Goal: Task Accomplishment & Management: Manage account settings

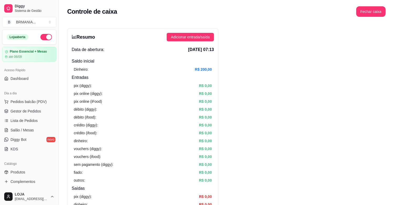
scroll to position [125, 0]
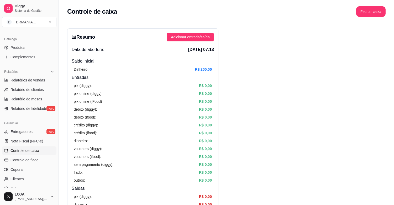
click at [57, 132] on button "Toggle Sidebar" at bounding box center [58, 102] width 4 height 205
click at [74, 134] on div "crédito (ifood): R$ 0,00" at bounding box center [143, 133] width 138 height 6
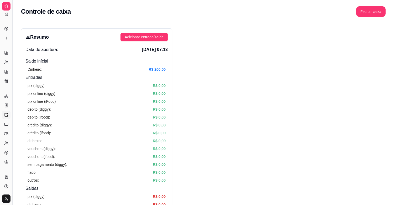
drag, startPoint x: 20, startPoint y: 141, endPoint x: 14, endPoint y: 133, distance: 9.5
drag, startPoint x: 14, startPoint y: 133, endPoint x: 35, endPoint y: 133, distance: 21.3
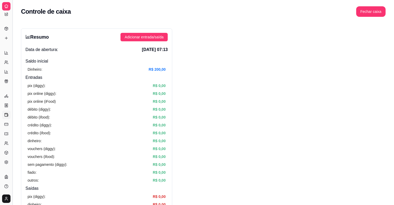
click at [13, 125] on button "Toggle Sidebar" at bounding box center [12, 102] width 4 height 205
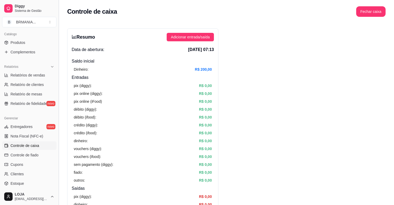
scroll to position [125, 0]
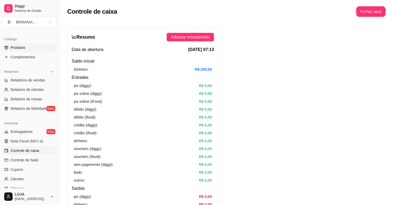
click at [18, 48] on span "Produtos" at bounding box center [18, 47] width 15 height 5
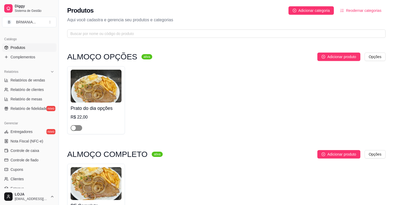
click at [80, 128] on span "button" at bounding box center [77, 128] width 12 height 6
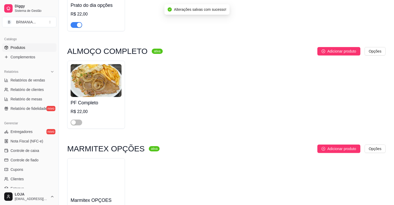
scroll to position [177, 0]
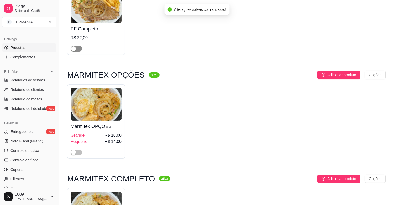
click at [78, 48] on span "button" at bounding box center [77, 49] width 12 height 6
click at [78, 153] on span "button" at bounding box center [77, 153] width 12 height 6
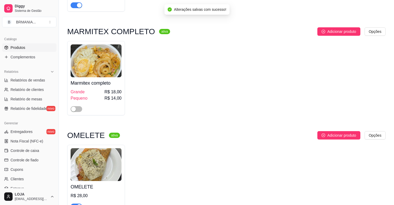
scroll to position [331, 0]
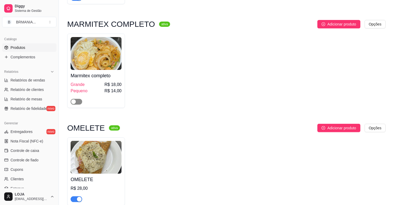
click at [78, 103] on span "button" at bounding box center [77, 102] width 12 height 6
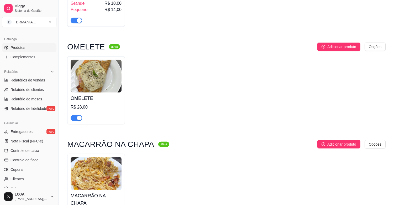
scroll to position [464, 0]
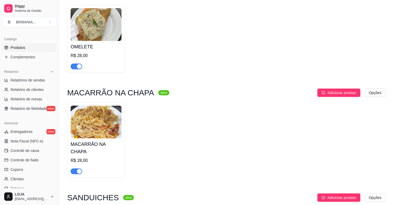
click at [80, 68] on div "button" at bounding box center [79, 66] width 5 height 5
click at [80, 169] on div "button" at bounding box center [79, 171] width 5 height 5
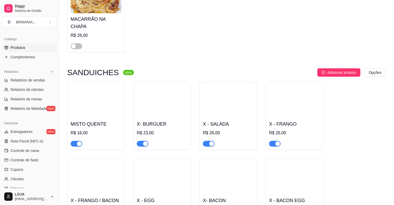
scroll to position [714, 0]
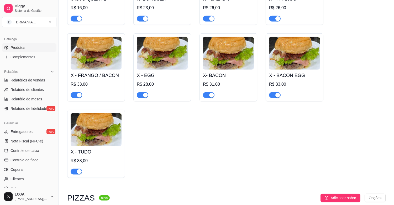
click at [77, 16] on div "button" at bounding box center [79, 18] width 5 height 5
click at [146, 16] on div "button" at bounding box center [145, 18] width 5 height 5
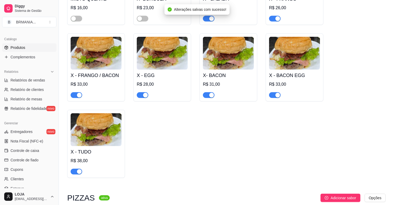
click at [211, 14] on div "Alterações salvas com sucesso!" at bounding box center [197, 9] width 65 height 11
click at [213, 16] on div "button" at bounding box center [211, 18] width 5 height 5
click at [275, 16] on button "button" at bounding box center [275, 19] width 12 height 6
click at [277, 93] on div "button" at bounding box center [278, 95] width 5 height 5
click at [210, 93] on div "button" at bounding box center [211, 95] width 5 height 5
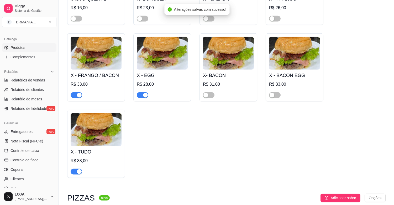
click at [146, 93] on div "button" at bounding box center [145, 95] width 5 height 5
click at [80, 93] on div "button" at bounding box center [79, 95] width 5 height 5
click at [79, 169] on div "button" at bounding box center [79, 171] width 5 height 5
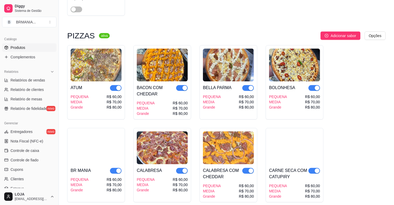
scroll to position [899, 0]
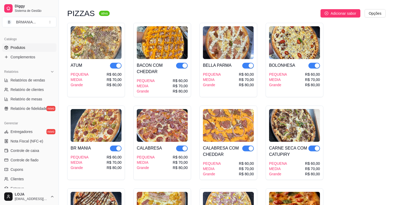
click at [119, 63] on div "button" at bounding box center [118, 65] width 5 height 5
click at [184, 63] on div "button" at bounding box center [185, 65] width 5 height 5
click at [248, 63] on button "button" at bounding box center [249, 66] width 12 height 6
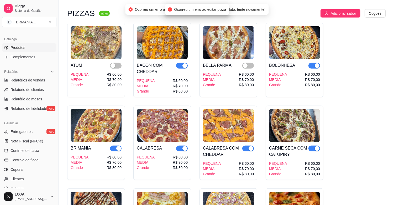
click at [315, 63] on div "button" at bounding box center [317, 65] width 5 height 5
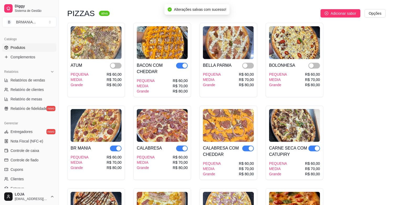
click at [186, 63] on div "button" at bounding box center [185, 65] width 5 height 5
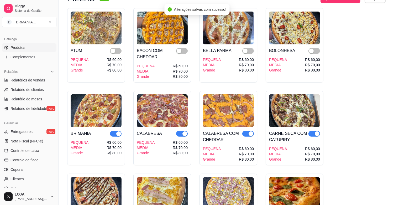
scroll to position [957, 0]
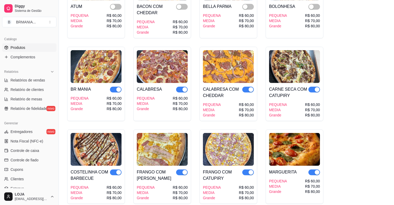
click at [317, 87] on div "button" at bounding box center [317, 89] width 5 height 5
click at [250, 87] on div "button" at bounding box center [251, 89] width 5 height 5
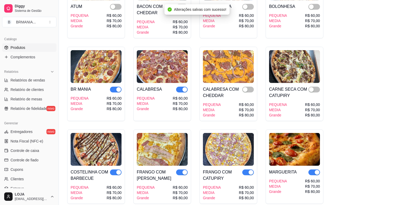
click at [184, 87] on div "button" at bounding box center [185, 89] width 5 height 5
click at [118, 87] on div "button" at bounding box center [118, 89] width 5 height 5
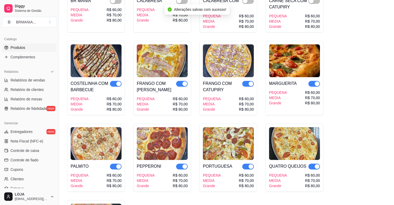
scroll to position [1060, 0]
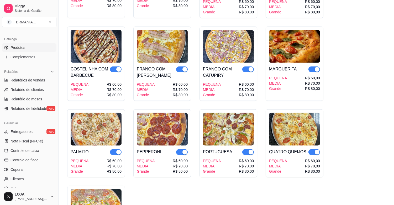
click at [317, 67] on div "button" at bounding box center [317, 69] width 5 height 5
click at [251, 67] on div "button" at bounding box center [251, 69] width 5 height 5
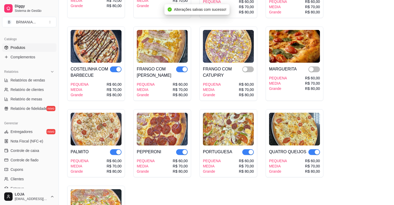
click at [186, 67] on div "button" at bounding box center [185, 69] width 5 height 5
click at [119, 67] on div "button" at bounding box center [118, 69] width 5 height 5
click at [119, 150] on div "button" at bounding box center [118, 152] width 5 height 5
click at [183, 150] on div "button" at bounding box center [185, 152] width 5 height 5
click at [250, 150] on div "button" at bounding box center [251, 152] width 5 height 5
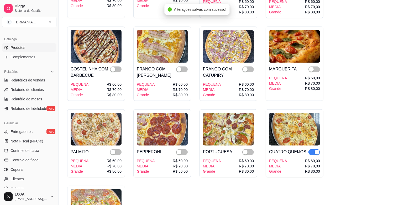
click at [316, 150] on div "button" at bounding box center [317, 152] width 5 height 5
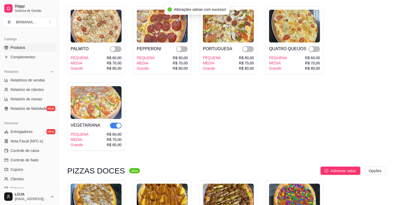
scroll to position [1223, 0]
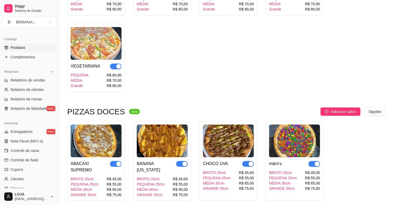
click at [118, 64] on div "button" at bounding box center [118, 66] width 5 height 5
click at [120, 162] on div "button" at bounding box center [118, 164] width 5 height 5
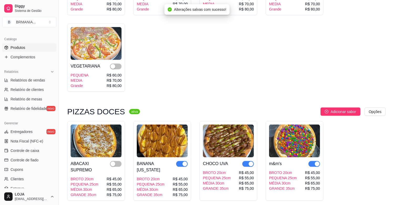
click at [185, 162] on div "button" at bounding box center [185, 164] width 5 height 5
click at [250, 162] on div "button" at bounding box center [251, 164] width 5 height 5
click at [316, 162] on div "button" at bounding box center [317, 164] width 5 height 5
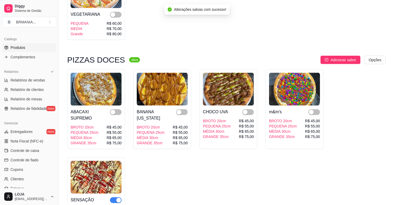
scroll to position [1370, 0]
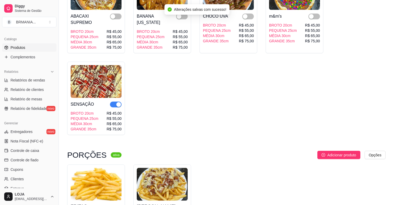
click at [118, 102] on div "button" at bounding box center [118, 104] width 5 height 5
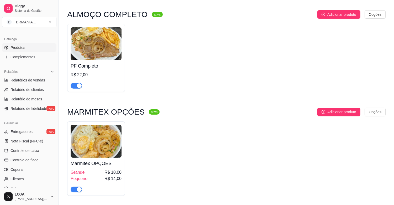
scroll to position [22, 0]
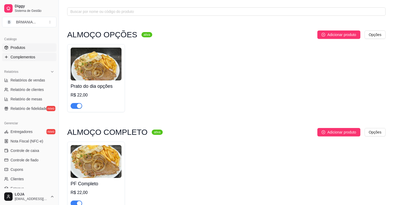
click at [15, 57] on span "Complementos" at bounding box center [23, 56] width 25 height 5
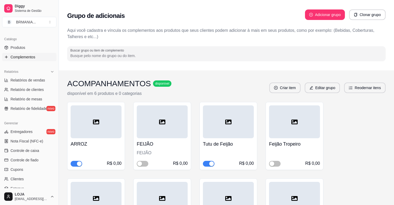
click at [211, 163] on div "button" at bounding box center [211, 163] width 5 height 5
click at [145, 164] on span "button" at bounding box center [143, 164] width 12 height 6
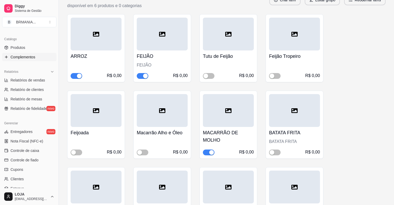
scroll to position [104, 0]
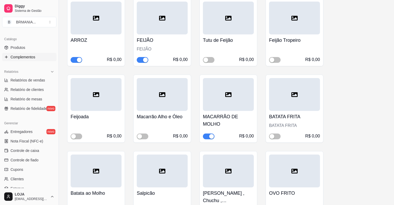
click at [209, 135] on div "button" at bounding box center [211, 136] width 5 height 5
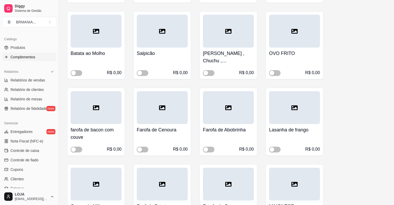
scroll to position [263, 0]
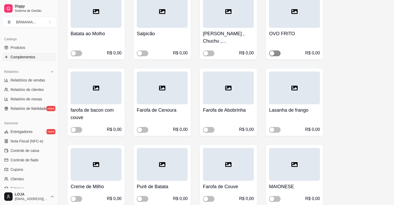
click at [277, 53] on span "button" at bounding box center [275, 53] width 12 height 6
click at [143, 131] on span "button" at bounding box center [143, 130] width 12 height 6
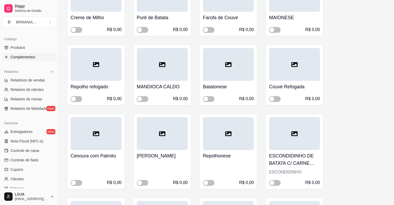
scroll to position [435, 0]
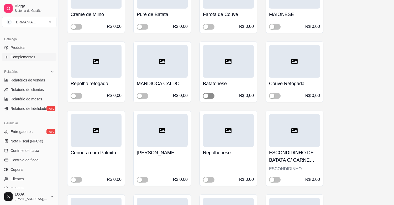
click at [212, 96] on span "button" at bounding box center [209, 96] width 12 height 6
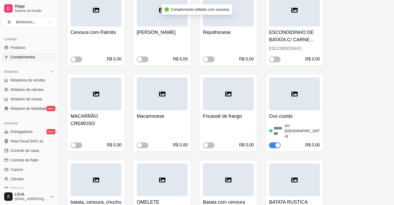
scroll to position [559, 0]
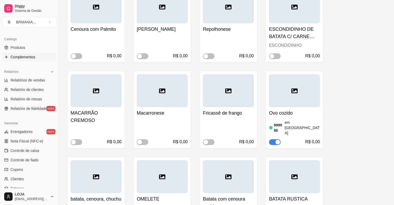
click at [276, 140] on div "button" at bounding box center [278, 142] width 5 height 5
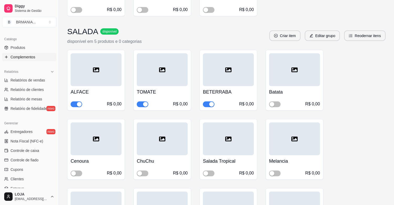
scroll to position [1096, 0]
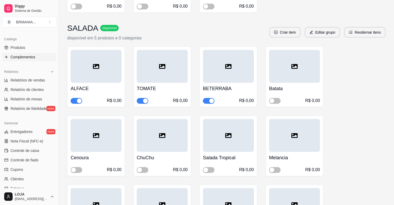
click at [211, 99] on div "button" at bounding box center [211, 101] width 5 height 5
click at [277, 167] on span "button" at bounding box center [275, 170] width 12 height 6
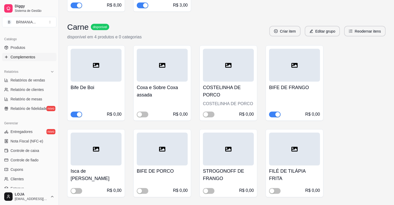
scroll to position [1616, 0]
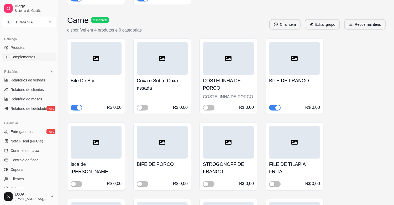
click at [276, 105] on div "button" at bounding box center [278, 107] width 5 height 5
drag, startPoint x: 146, startPoint y: 169, endPoint x: 148, endPoint y: 168, distance: 2.8
click at [146, 181] on span "button" at bounding box center [143, 184] width 12 height 6
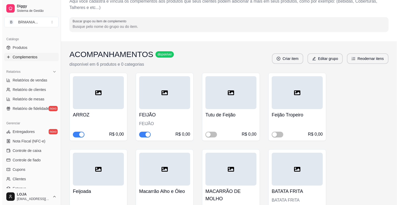
scroll to position [9, 0]
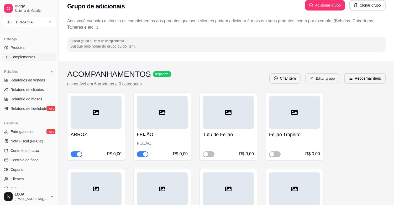
click at [322, 79] on button "Editar grupo" at bounding box center [323, 78] width 34 height 10
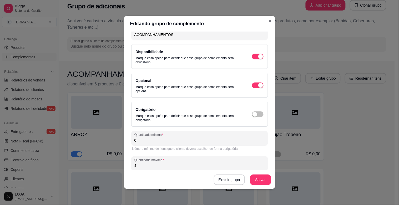
scroll to position [35, 0]
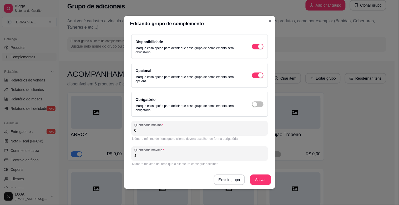
click at [142, 157] on input "4" at bounding box center [199, 155] width 130 height 5
type input "5"
click at [256, 180] on button "Salvar" at bounding box center [260, 179] width 21 height 11
